Goal: Navigation & Orientation: Find specific page/section

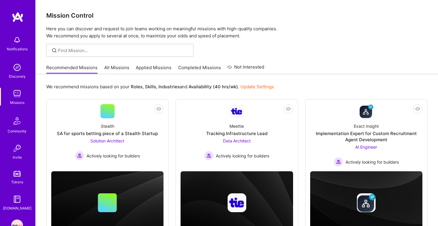
scroll to position [29, 0]
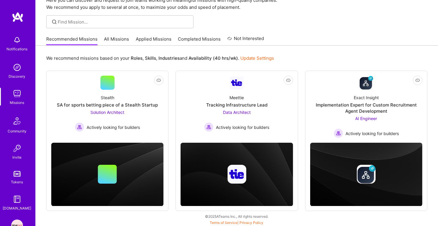
click at [148, 40] on link "Applied Missions" at bounding box center [154, 41] width 36 height 10
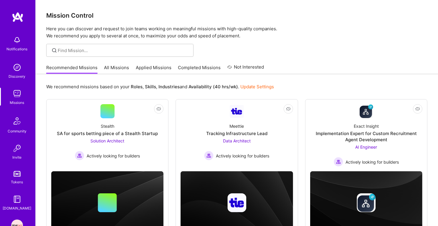
click at [236, 27] on p "Here you can discover and request to join teams working on meaningful missions …" at bounding box center [236, 32] width 381 height 14
click at [230, 33] on p "Here you can discover and request to join teams working on meaningful missions …" at bounding box center [236, 32] width 381 height 14
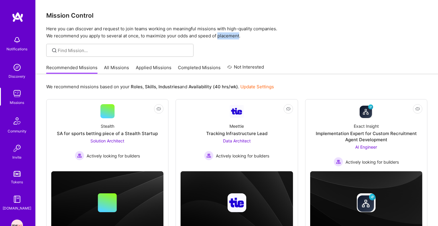
click at [230, 33] on p "Here you can discover and request to join teams working on meaningful missions …" at bounding box center [236, 32] width 381 height 14
click at [207, 28] on p "Here you can discover and request to join teams working on meaningful missions …" at bounding box center [236, 32] width 381 height 14
click at [188, 34] on p "Here you can discover and request to join teams working on meaningful missions …" at bounding box center [236, 32] width 381 height 14
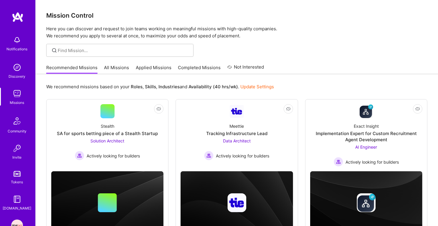
click at [188, 34] on p "Here you can discover and request to join teams working on meaningful missions …" at bounding box center [236, 32] width 381 height 14
click at [158, 24] on div "Mission Control Here you can discover and request to join teams working on mean…" at bounding box center [237, 19] width 402 height 39
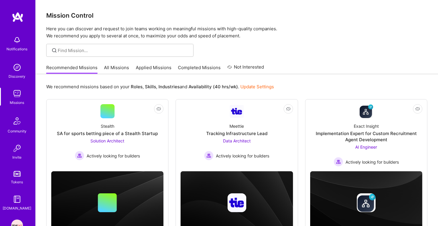
click at [83, 15] on h3 "Mission Control" at bounding box center [236, 15] width 381 height 7
click at [78, 28] on p "Here you can discover and request to join teams working on meaningful missions …" at bounding box center [236, 32] width 381 height 14
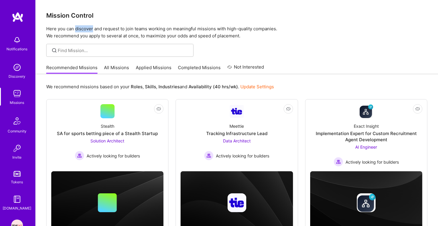
click at [78, 28] on p "Here you can discover and request to join teams working on meaningful missions …" at bounding box center [236, 32] width 381 height 14
click at [79, 38] on p "Here you can discover and request to join teams working on meaningful missions …" at bounding box center [236, 32] width 381 height 14
click at [67, 17] on h3 "Mission Control" at bounding box center [236, 15] width 381 height 7
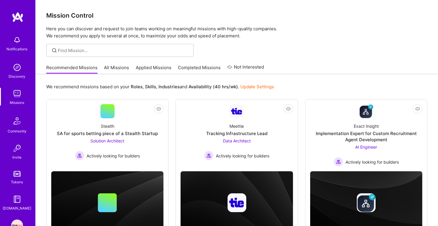
click at [67, 17] on h3 "Mission Control" at bounding box center [236, 15] width 381 height 7
click at [66, 29] on p "Here you can discover and request to join teams working on meaningful missions …" at bounding box center [236, 32] width 381 height 14
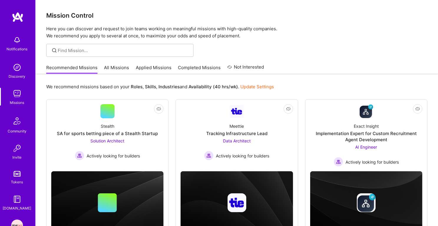
click at [67, 35] on p "Here you can discover and request to join teams working on meaningful missions …" at bounding box center [236, 32] width 381 height 14
click at [73, 32] on p "Here you can discover and request to join teams working on meaningful missions …" at bounding box center [236, 32] width 381 height 14
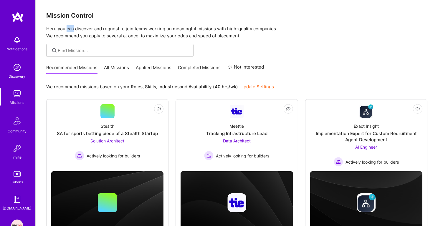
click at [73, 32] on p "Here you can discover and request to join teams working on meaningful missions …" at bounding box center [236, 32] width 381 height 14
click at [72, 9] on div "Mission Control Here you can discover and request to join teams working on mean…" at bounding box center [237, 19] width 402 height 39
click at [72, 11] on div "Mission Control Here you can discover and request to join teams working on mean…" at bounding box center [237, 19] width 402 height 39
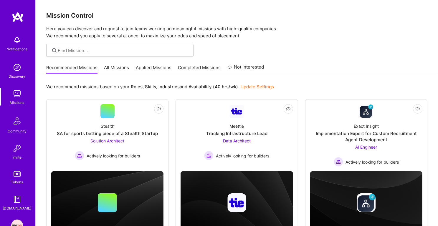
click at [66, 33] on p "Here you can discover and request to join teams working on meaningful missions …" at bounding box center [236, 32] width 381 height 14
click at [67, 29] on p "Here you can discover and request to join teams working on meaningful missions …" at bounding box center [236, 32] width 381 height 14
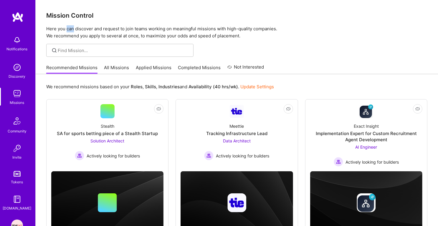
click at [67, 29] on p "Here you can discover and request to join teams working on meaningful missions …" at bounding box center [236, 32] width 381 height 14
click at [69, 12] on h3 "Mission Control" at bounding box center [236, 15] width 381 height 7
click at [65, 31] on p "Here you can discover and request to join teams working on meaningful missions …" at bounding box center [236, 32] width 381 height 14
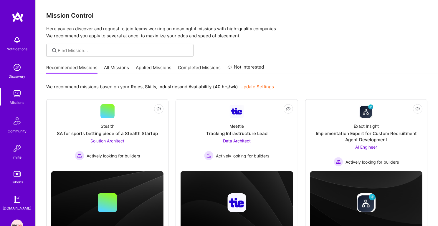
click at [65, 31] on p "Here you can discover and request to join teams working on meaningful missions …" at bounding box center [236, 32] width 381 height 14
click at [66, 35] on p "Here you can discover and request to join teams working on meaningful missions …" at bounding box center [236, 32] width 381 height 14
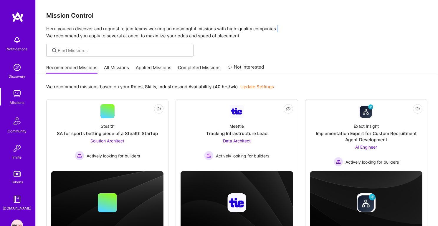
click at [66, 31] on p "Here you can discover and request to join teams working on meaningful missions …" at bounding box center [236, 32] width 381 height 14
click at [66, 16] on h3 "Mission Control" at bounding box center [236, 15] width 381 height 7
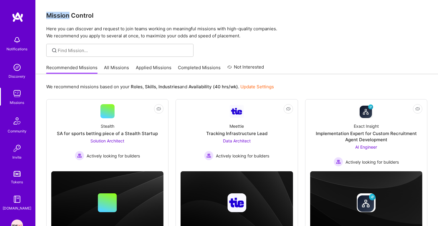
click at [66, 16] on h3 "Mission Control" at bounding box center [236, 15] width 381 height 7
click at [69, 31] on p "Here you can discover and request to join teams working on meaningful missions …" at bounding box center [236, 32] width 381 height 14
click at [69, 34] on p "Here you can discover and request to join teams working on meaningful missions …" at bounding box center [236, 32] width 381 height 14
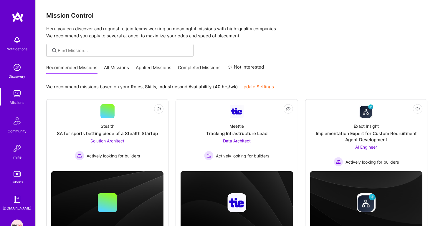
click at [69, 34] on p "Here you can discover and request to join teams working on meaningful missions …" at bounding box center [236, 32] width 381 height 14
click at [69, 30] on p "Here you can discover and request to join teams working on meaningful missions …" at bounding box center [236, 32] width 381 height 14
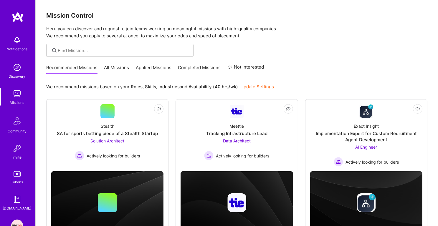
click at [70, 19] on h3 "Mission Control" at bounding box center [236, 15] width 381 height 7
click at [75, 19] on h3 "Mission Control" at bounding box center [236, 15] width 381 height 7
click at [13, 69] on img at bounding box center [17, 68] width 12 height 12
